Goal: Task Accomplishment & Management: Manage account settings

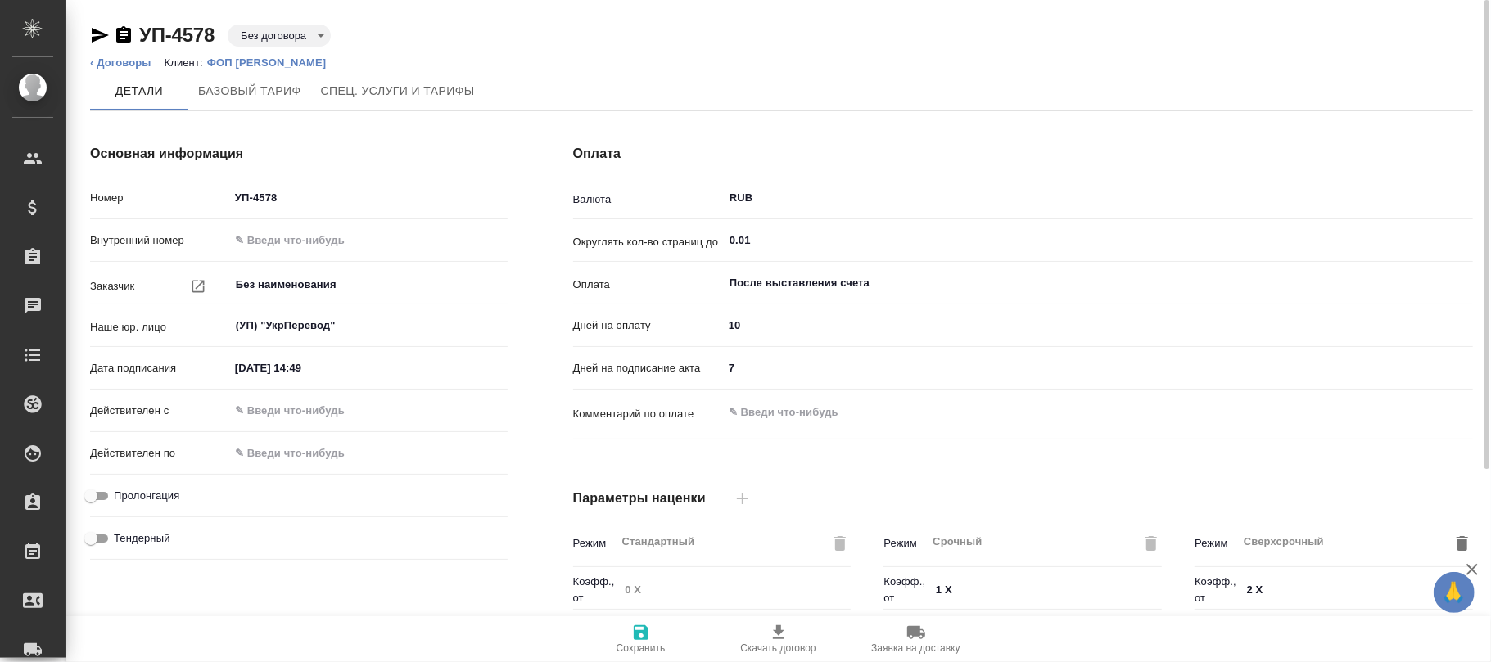
click at [277, 64] on p "ФОП [PERSON_NAME]" at bounding box center [273, 62] width 132 height 12
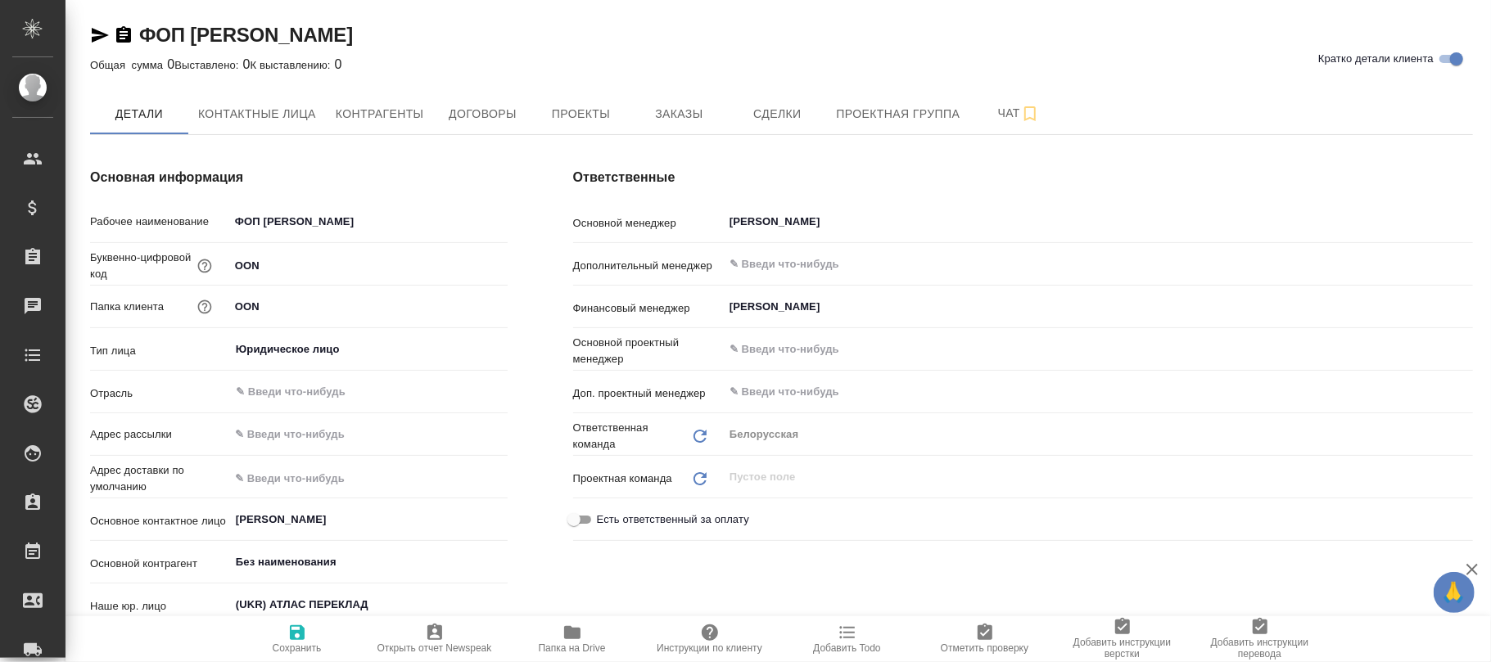
type textarea "x"
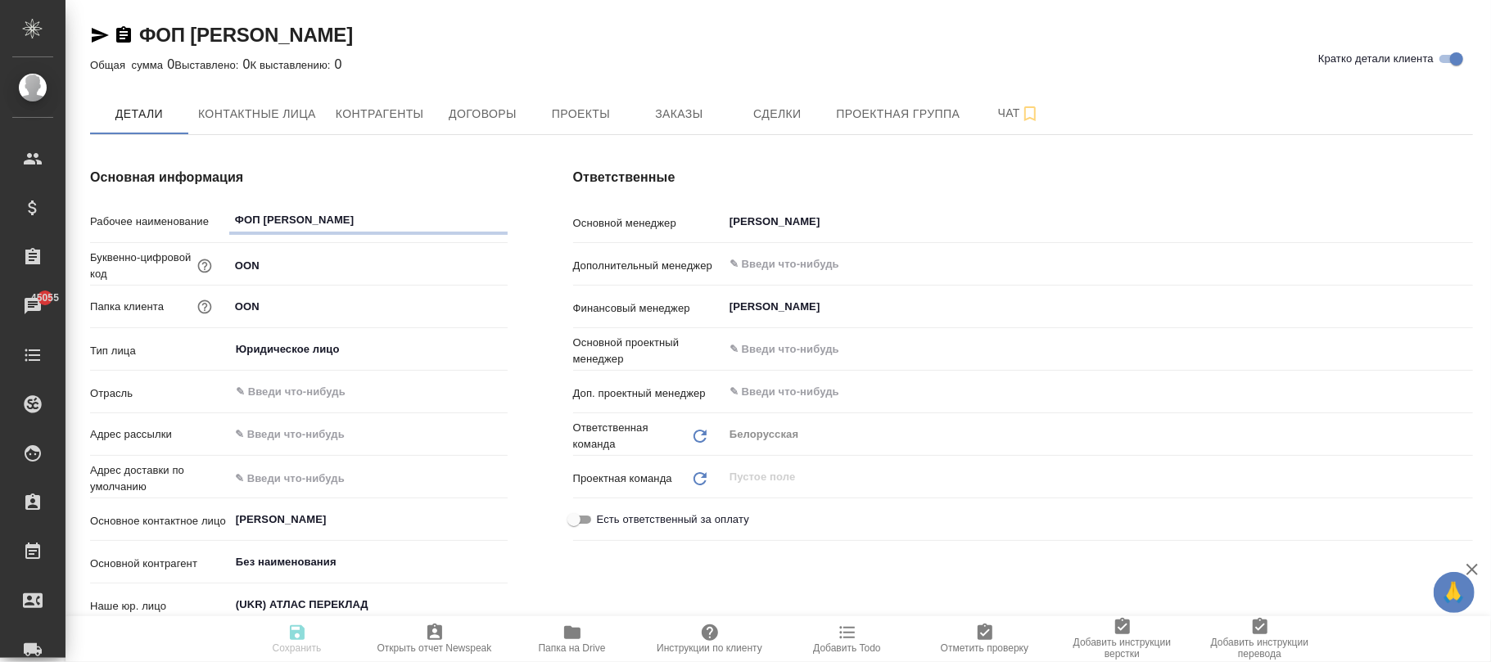
type textarea "x"
click at [476, 115] on span "Договоры" at bounding box center [482, 114] width 79 height 20
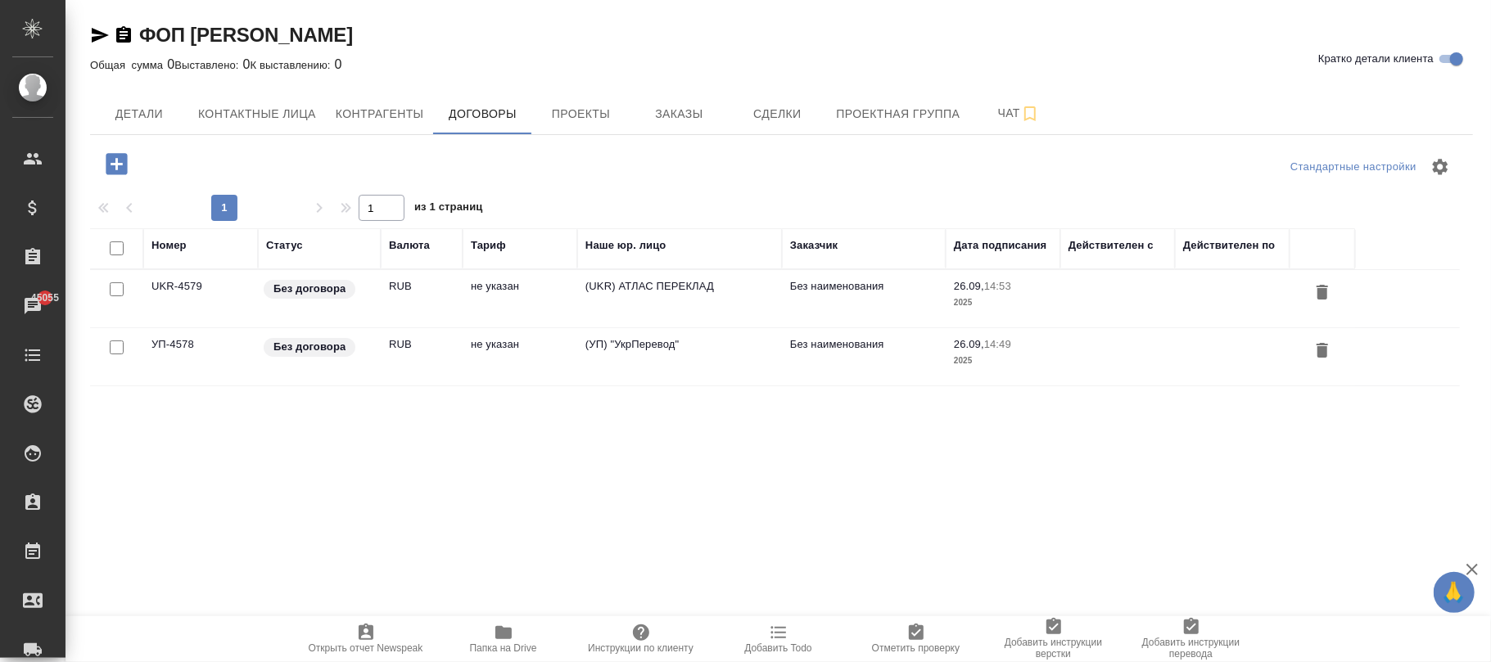
click at [563, 345] on td "не указан" at bounding box center [520, 356] width 115 height 57
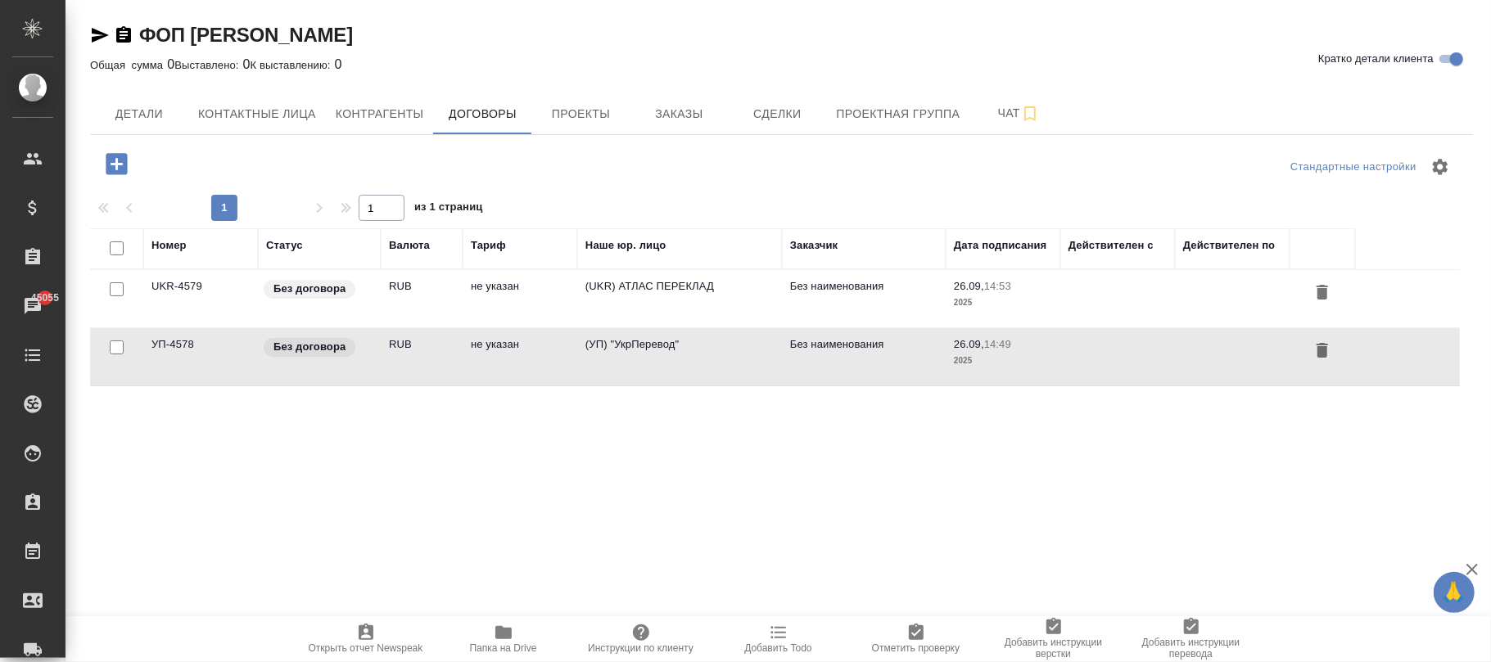
click at [1337, 350] on div at bounding box center [1322, 351] width 49 height 30
click at [1321, 349] on icon "button" at bounding box center [1321, 350] width 11 height 15
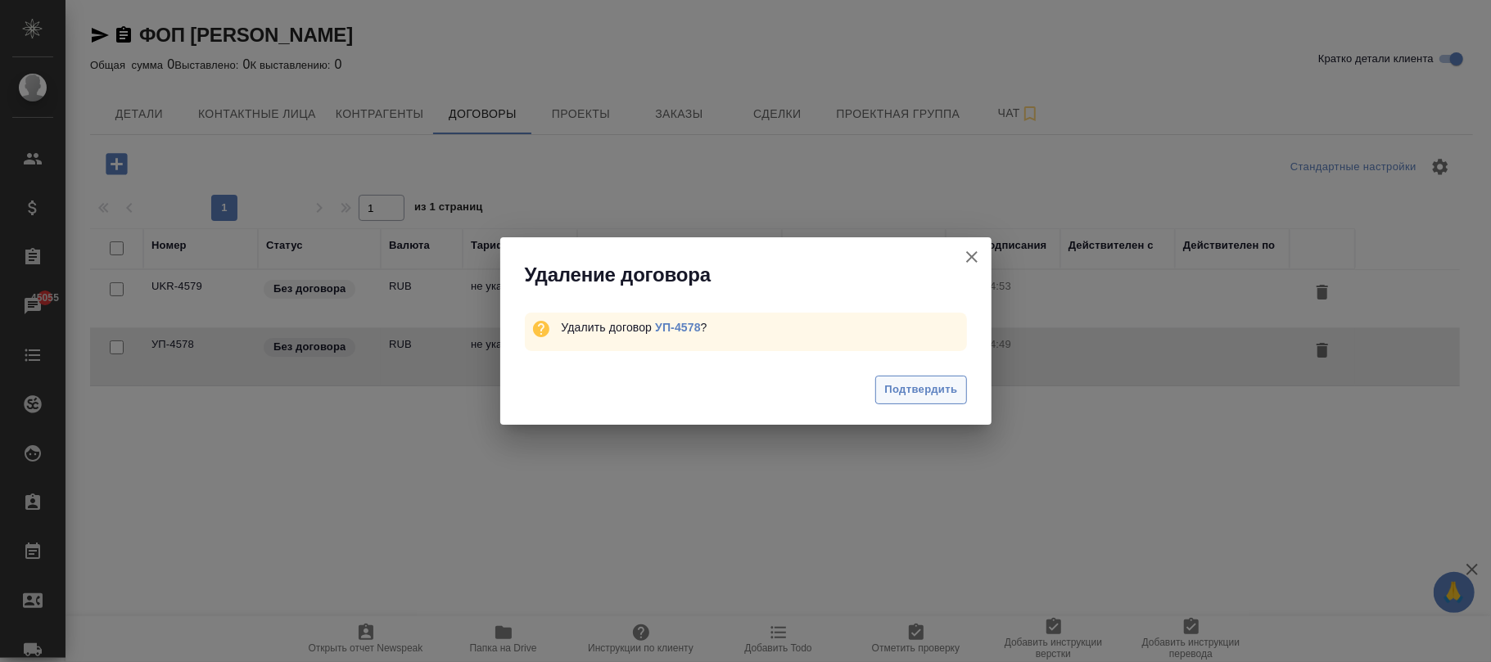
click at [910, 381] on span "Подтвердить" at bounding box center [920, 390] width 73 height 19
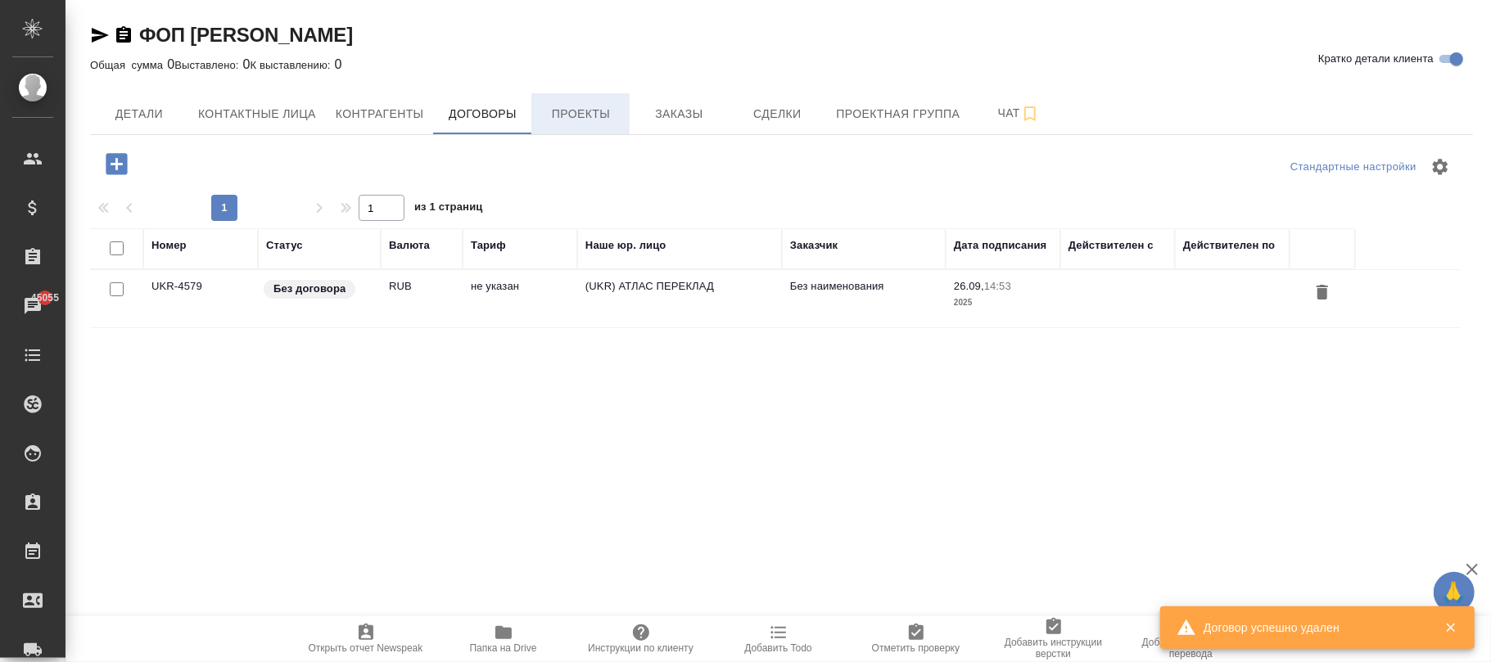
click at [558, 96] on button "Проекты" at bounding box center [580, 113] width 98 height 41
